Goal: Find specific page/section: Find specific page/section

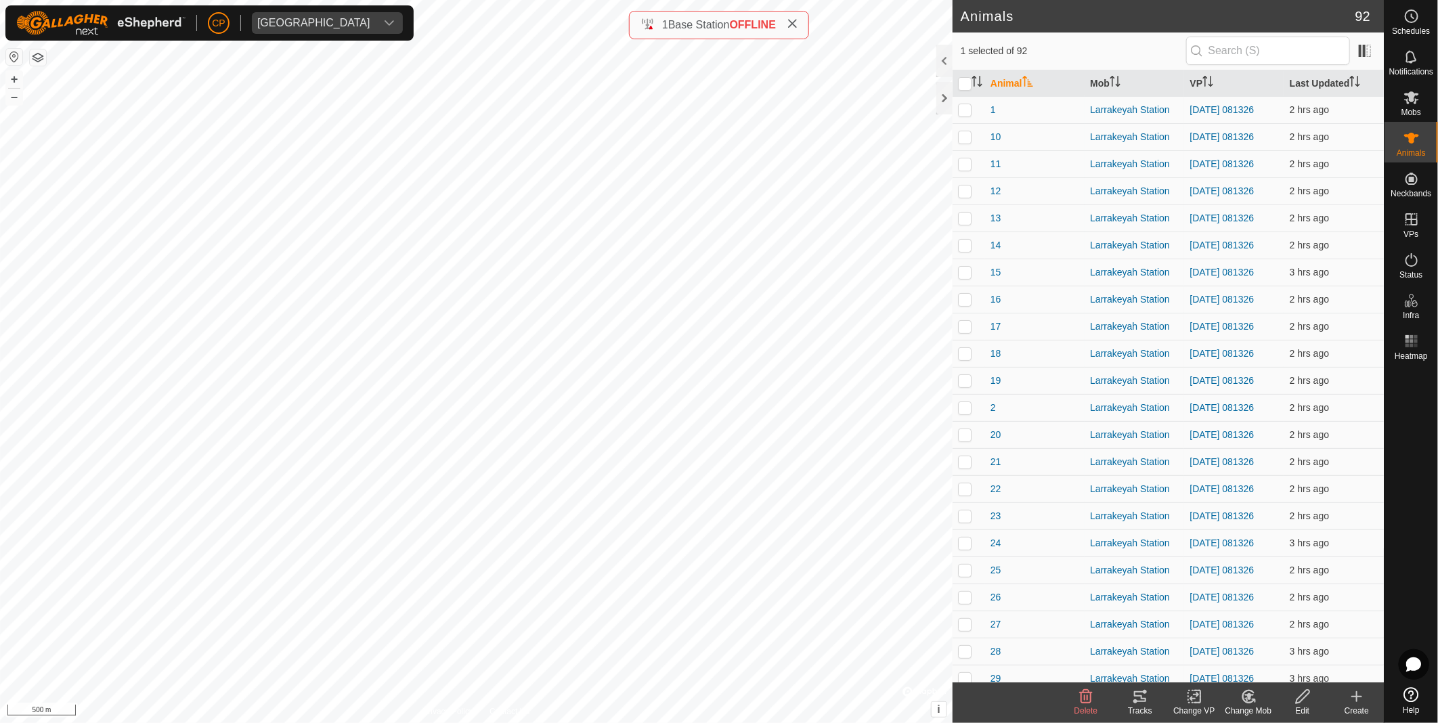
scroll to position [1908, 0]
click at [1415, 106] on div "Mobs" at bounding box center [1411, 101] width 53 height 41
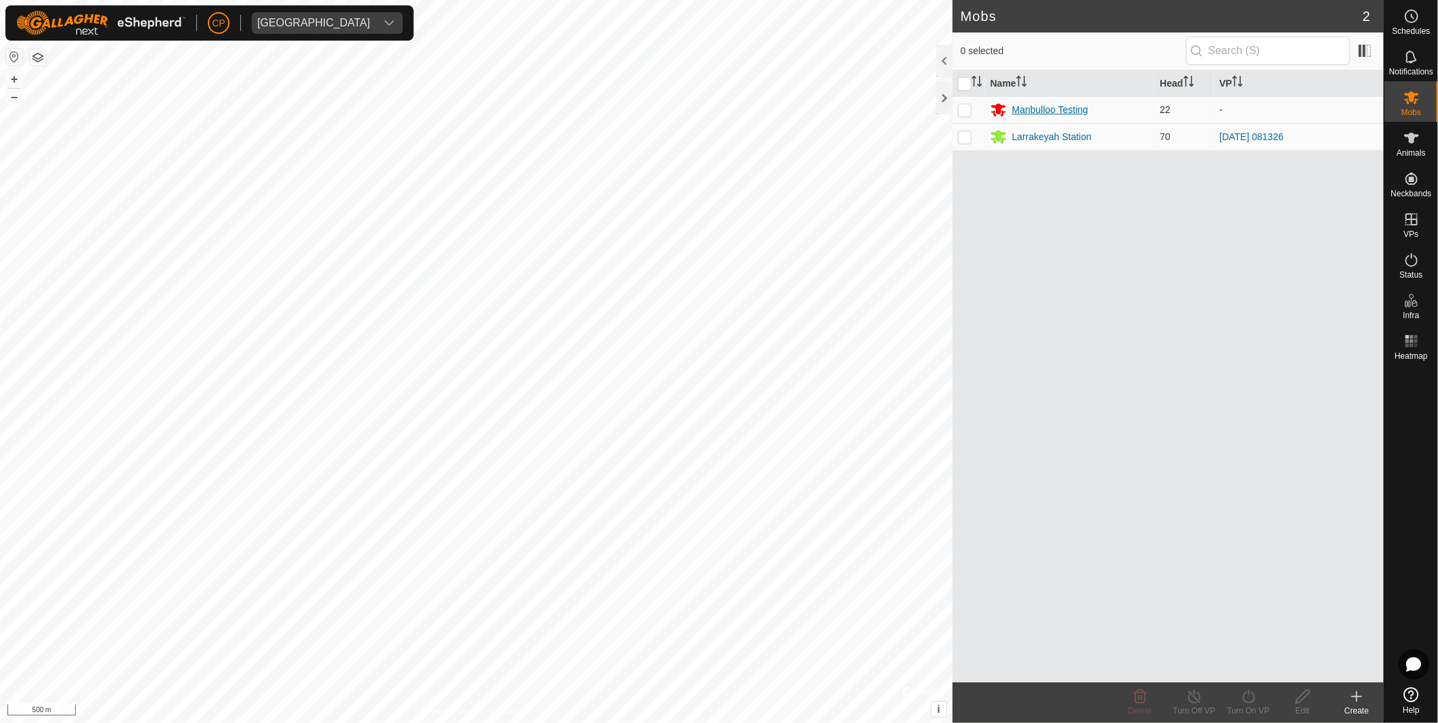
click at [1037, 107] on div "Manbulloo Testing" at bounding box center [1050, 110] width 77 height 14
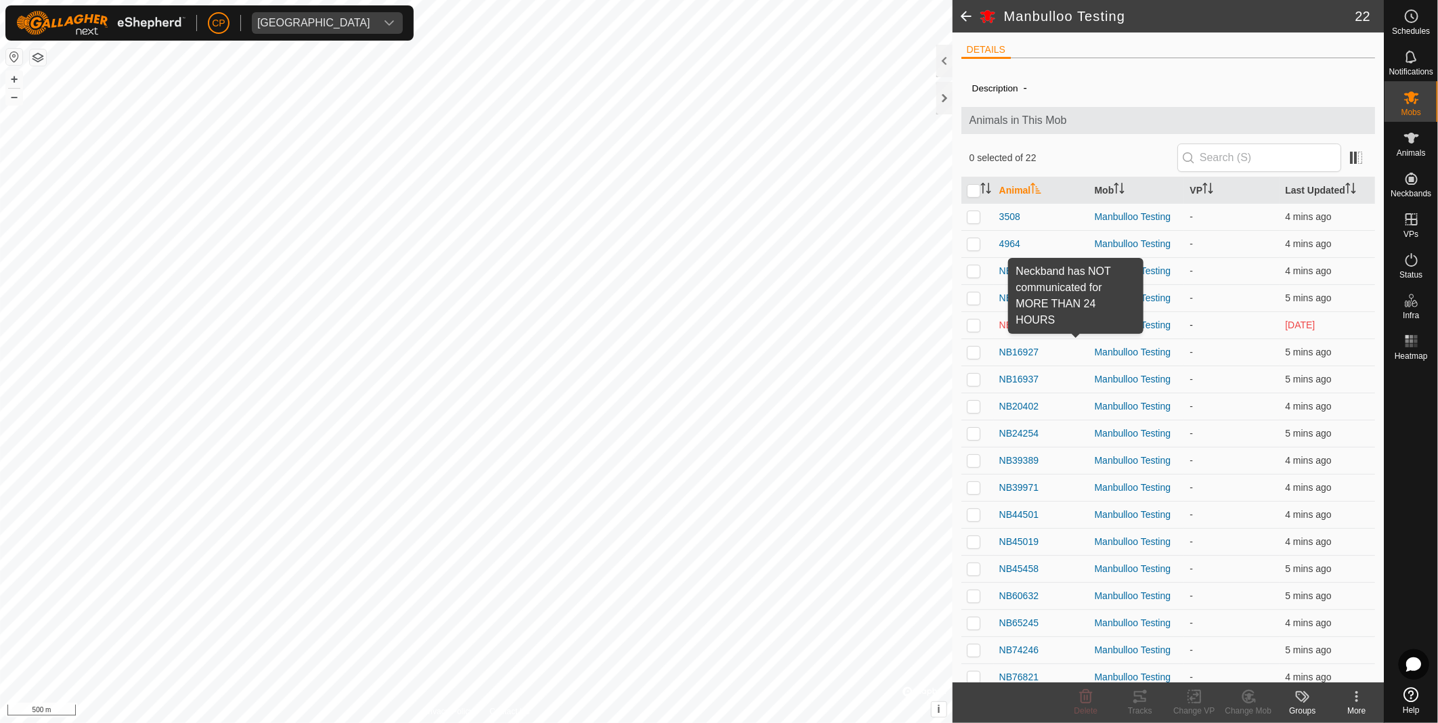
click at [1075, 326] on span at bounding box center [1078, 325] width 11 height 11
click at [973, 321] on p-checkbox at bounding box center [974, 325] width 14 height 11
checkbox input "true"
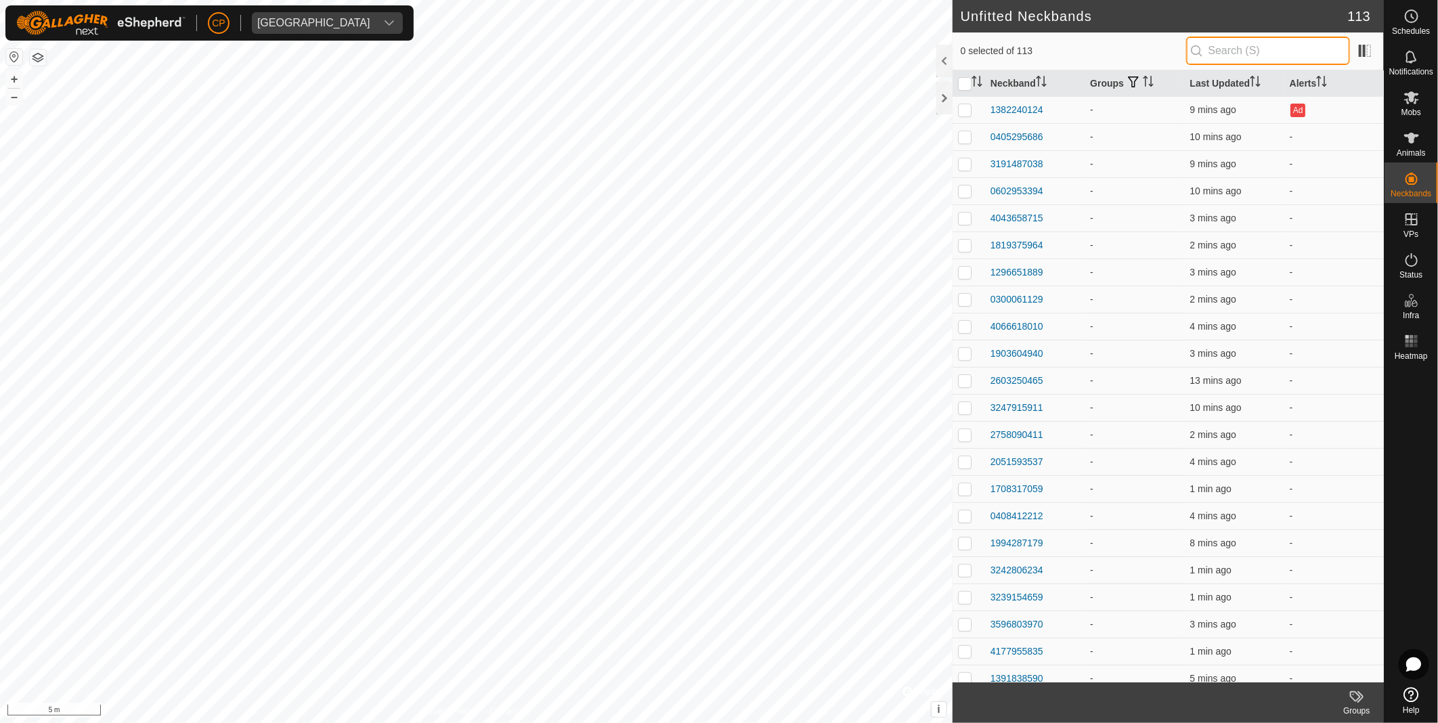
click at [1245, 56] on input "text" at bounding box center [1268, 51] width 164 height 28
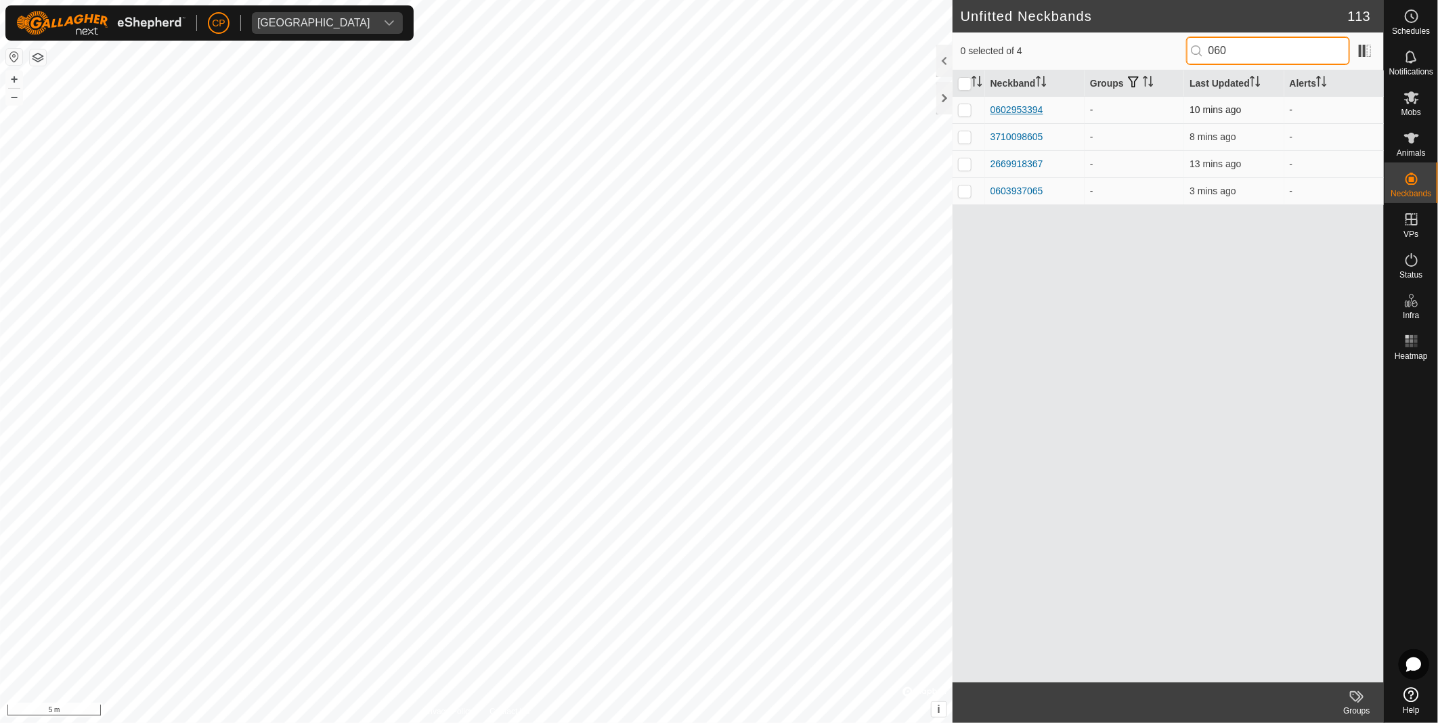
type input "060"
click at [1037, 113] on div "0602953394" at bounding box center [1017, 110] width 53 height 14
